Goal: Check status

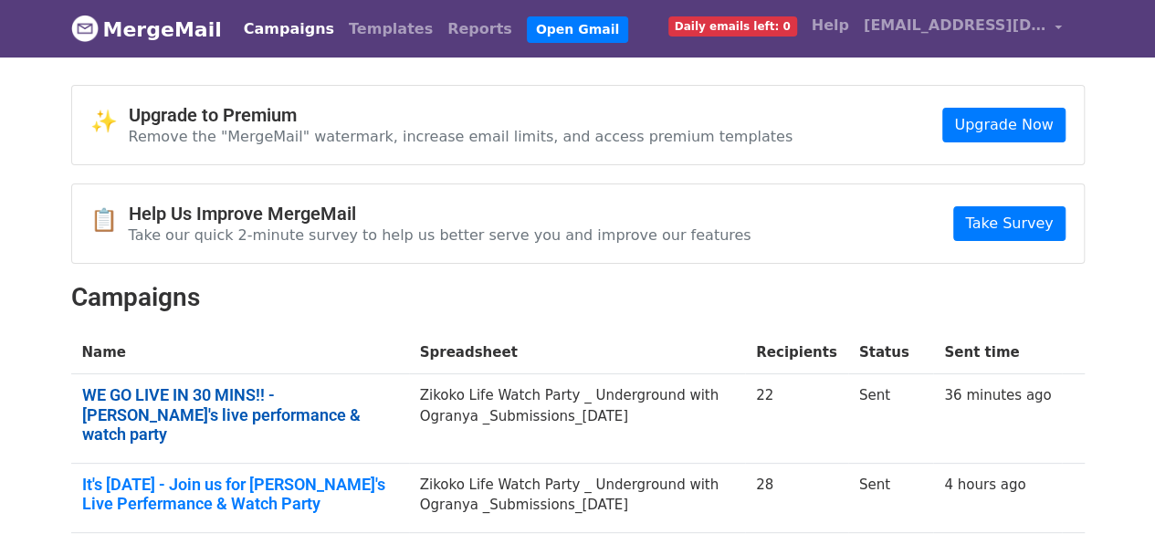
click at [293, 396] on link "WE GO LIVE IN 30 MINS!! - Ogranya's live performance & watch party" at bounding box center [240, 414] width 316 height 59
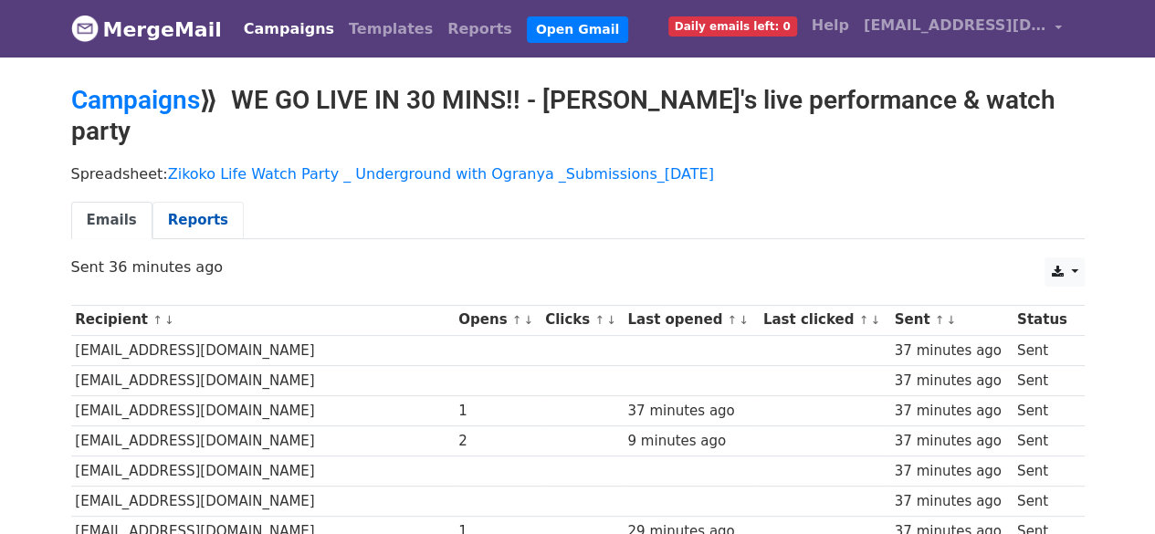
click at [186, 202] on link "Reports" at bounding box center [198, 220] width 91 height 37
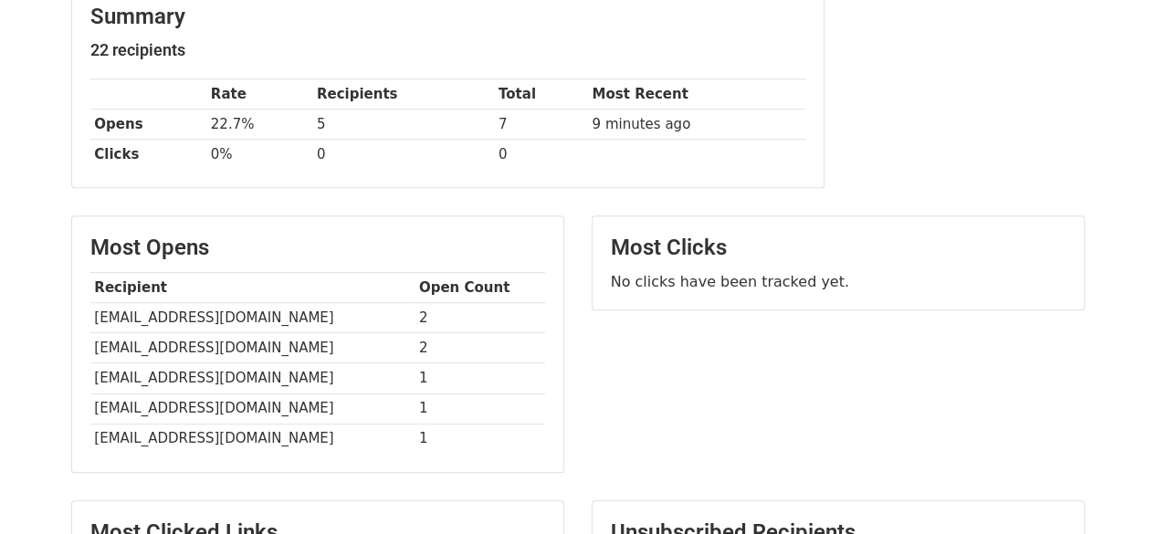
scroll to position [286, 0]
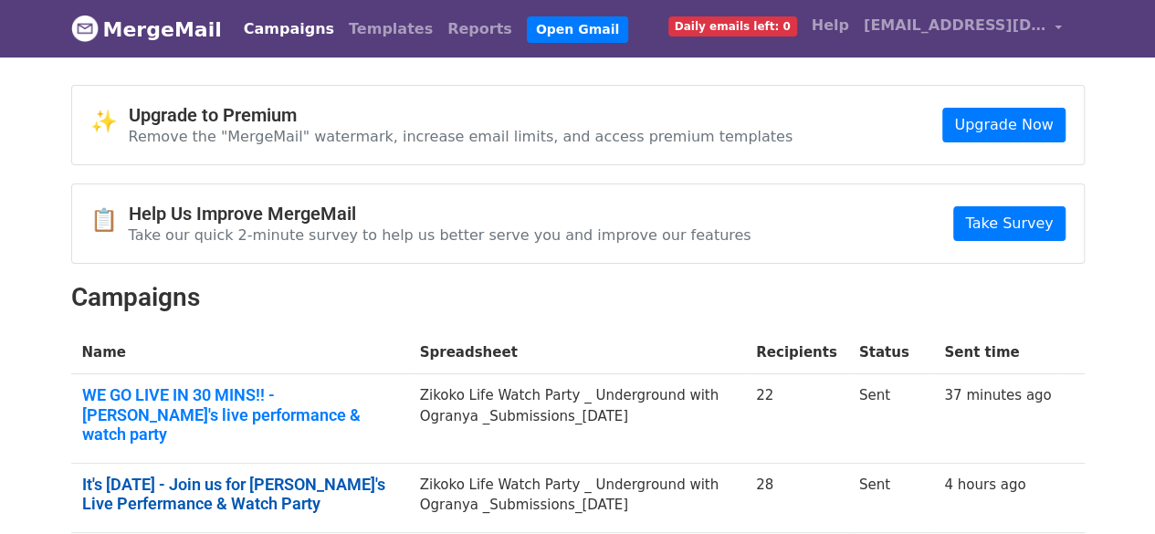
click at [195, 475] on link "It's today - Join us for Ogranya's Live Perfermance & Watch Party" at bounding box center [240, 494] width 316 height 39
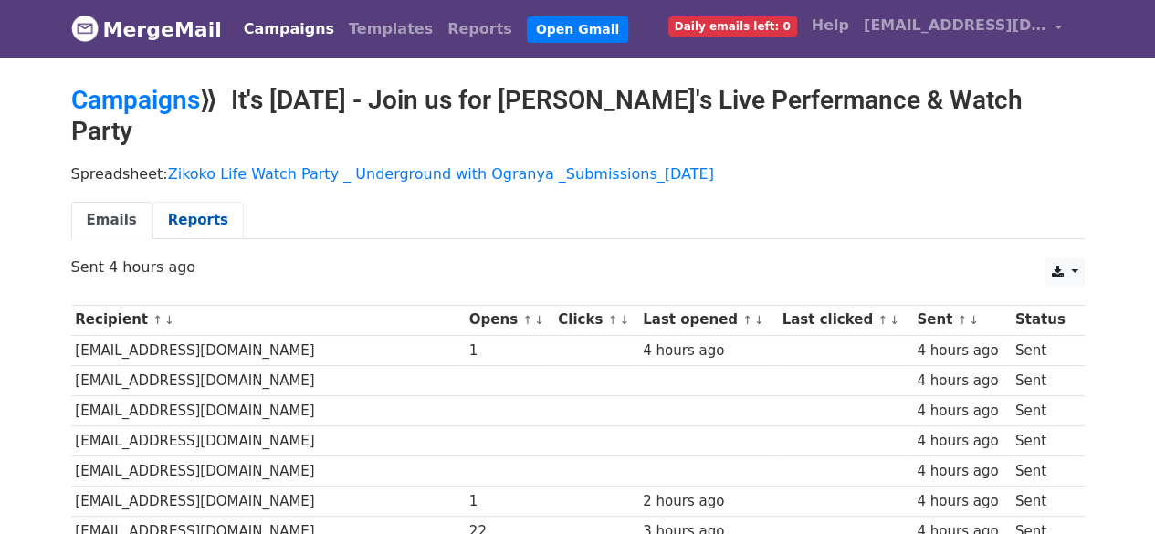
click at [183, 202] on link "Reports" at bounding box center [198, 220] width 91 height 37
